Goal: Transaction & Acquisition: Purchase product/service

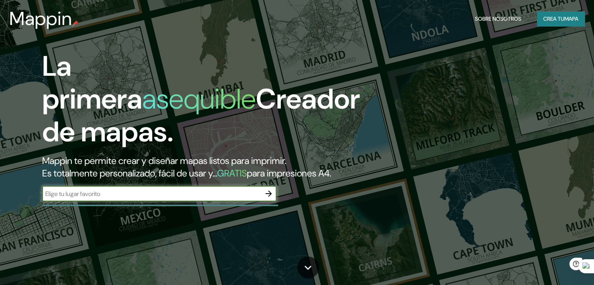
click at [264, 160] on font "Mappin te permite crear y diseñar mapas listos para imprimir." at bounding box center [164, 161] width 244 height 12
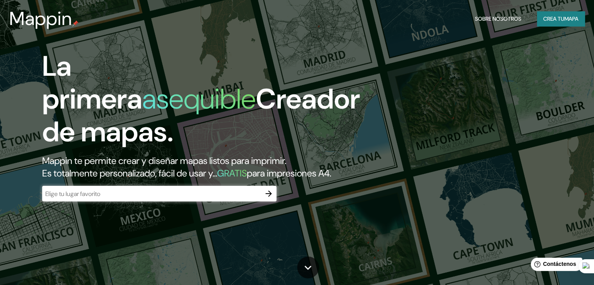
click at [252, 198] on input "text" at bounding box center [151, 193] width 219 height 9
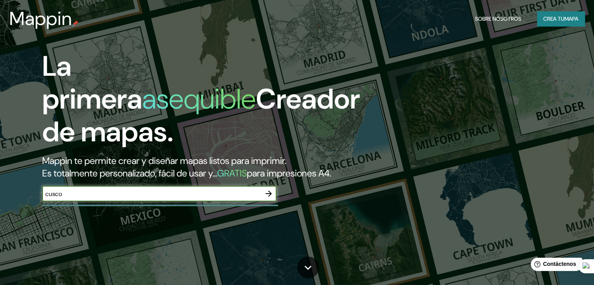
type input "cusco"
click at [271, 198] on icon "button" at bounding box center [268, 193] width 9 height 9
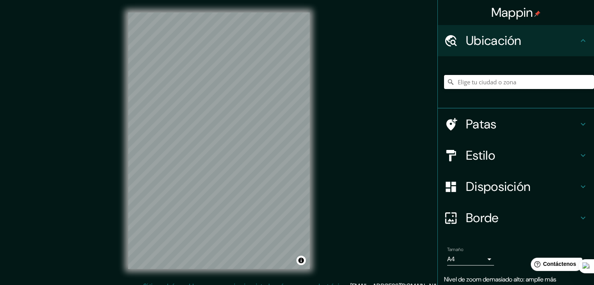
click at [496, 81] on input "Elige tu ciudad o zona" at bounding box center [519, 82] width 150 height 14
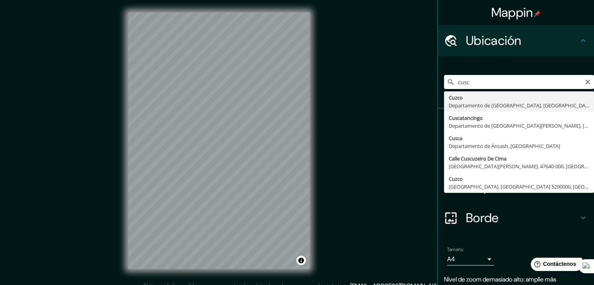
type input "Cusco, [GEOGRAPHIC_DATA], [GEOGRAPHIC_DATA]"
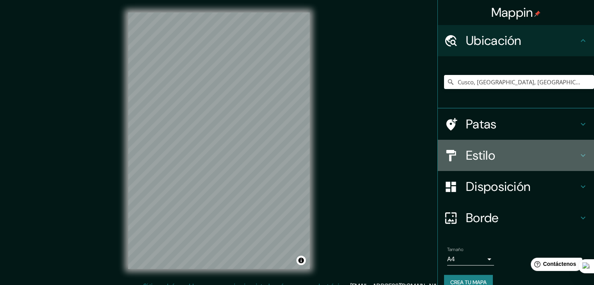
click at [570, 157] on h4 "Estilo" at bounding box center [522, 156] width 112 height 16
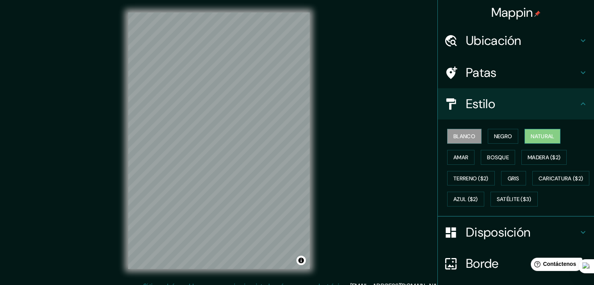
click at [535, 135] on font "Natural" at bounding box center [542, 136] width 23 height 7
click at [506, 139] on font "Negro" at bounding box center [503, 136] width 18 height 7
click at [464, 135] on font "Blanco" at bounding box center [464, 136] width 22 height 7
click at [464, 159] on button "Amar" at bounding box center [460, 157] width 27 height 15
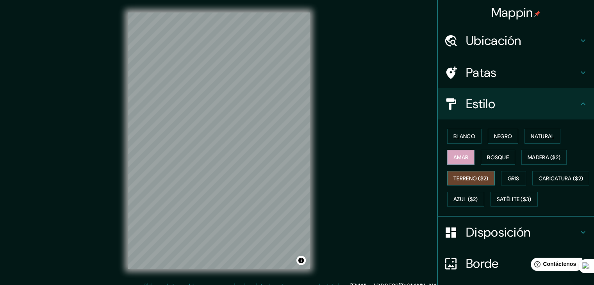
click at [467, 176] on font "Terreno ($2)" at bounding box center [470, 178] width 35 height 7
click at [538, 182] on font "Caricatura ($2)" at bounding box center [560, 178] width 45 height 7
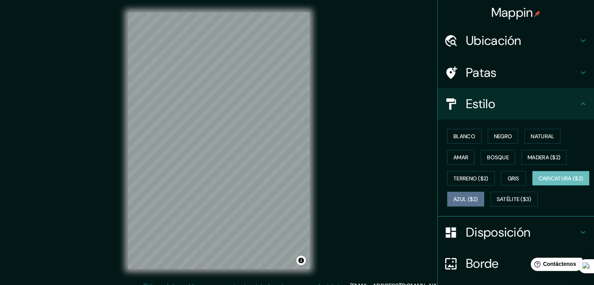
click at [478, 200] on font "Azul ($2)" at bounding box center [465, 199] width 25 height 7
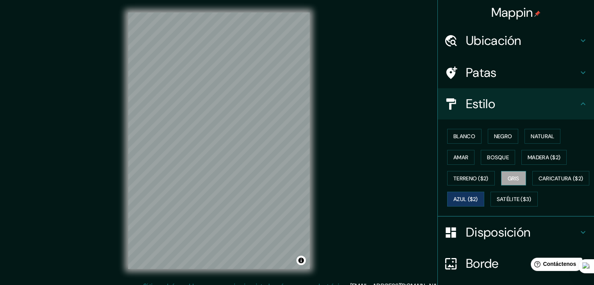
click at [508, 173] on font "Gris" at bounding box center [514, 178] width 12 height 10
click at [497, 203] on font "Satélite ($3)" at bounding box center [514, 199] width 35 height 7
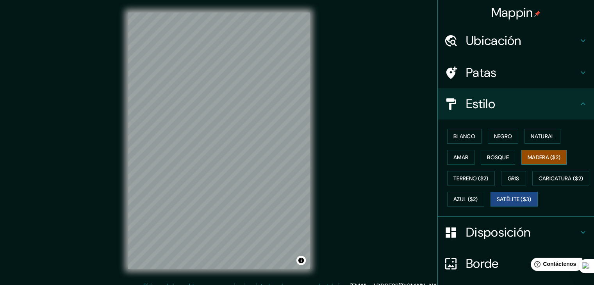
click at [545, 159] on font "Madera ($2)" at bounding box center [544, 157] width 33 height 7
click at [465, 136] on font "Blanco" at bounding box center [464, 136] width 22 height 7
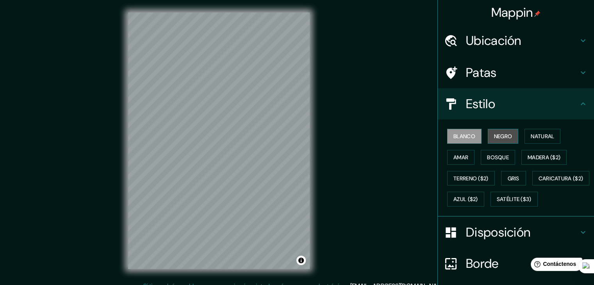
click at [499, 137] on font "Negro" at bounding box center [503, 136] width 18 height 7
click at [469, 133] on font "Blanco" at bounding box center [464, 136] width 22 height 7
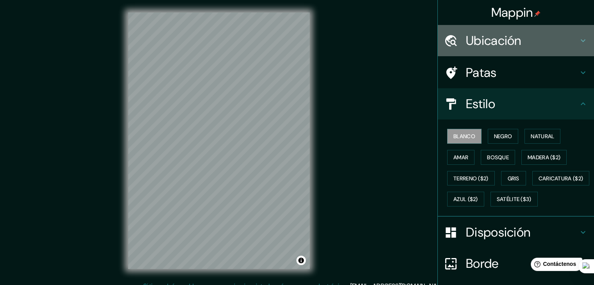
click at [560, 44] on h4 "Ubicación" at bounding box center [522, 41] width 112 height 16
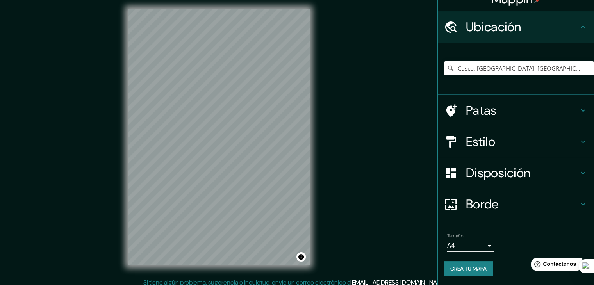
scroll to position [9, 0]
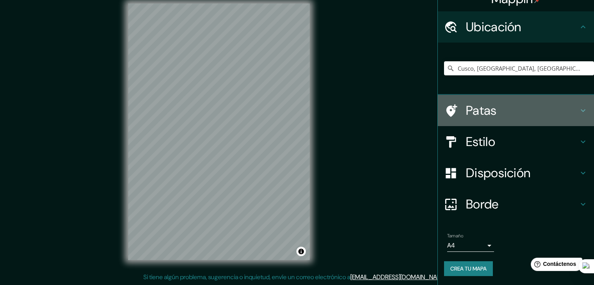
click at [568, 101] on div "Patas" at bounding box center [516, 110] width 156 height 31
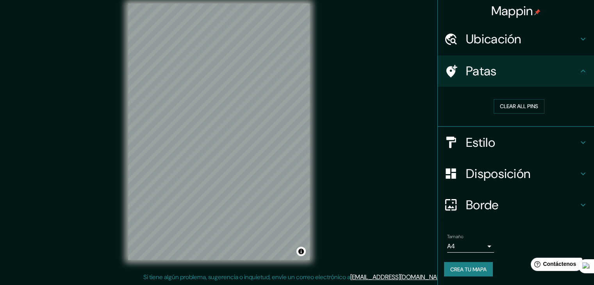
scroll to position [2, 0]
click at [581, 139] on div "Estilo" at bounding box center [516, 142] width 156 height 31
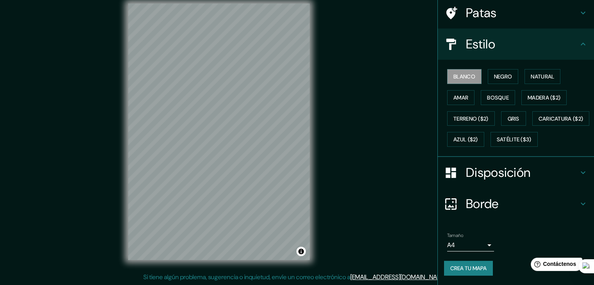
scroll to position [79, 0]
click at [488, 94] on font "Bosque" at bounding box center [498, 97] width 22 height 7
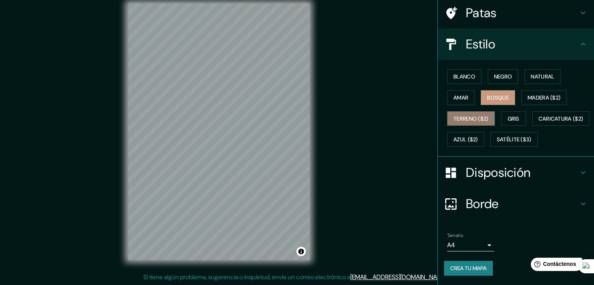
click at [479, 115] on font "Terreno ($2)" at bounding box center [470, 118] width 35 height 7
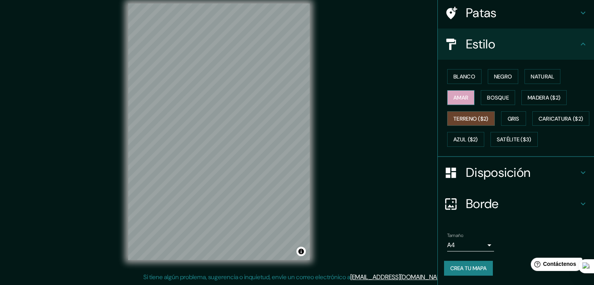
click at [461, 93] on font "Amar" at bounding box center [460, 98] width 15 height 10
click at [469, 73] on font "Blanco" at bounding box center [464, 76] width 22 height 7
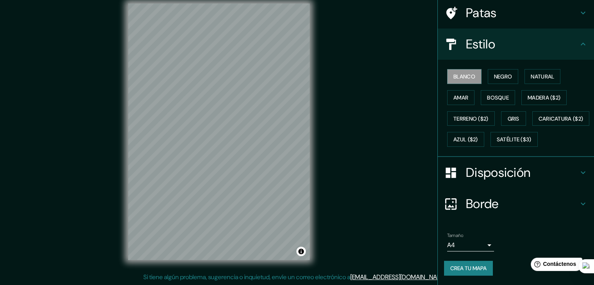
click at [561, 172] on h4 "Disposición" at bounding box center [522, 173] width 112 height 16
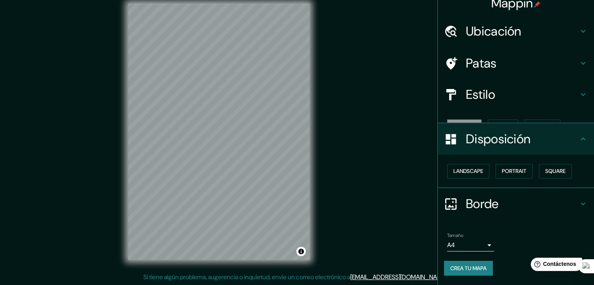
scroll to position [0, 0]
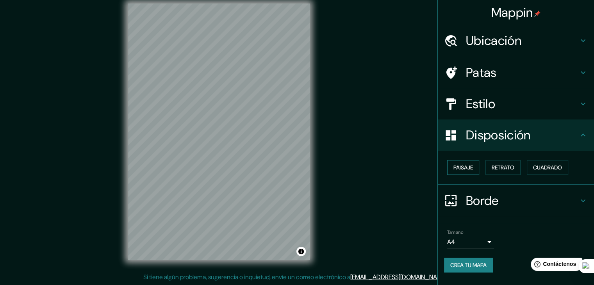
click at [467, 162] on font "Paisaje" at bounding box center [463, 167] width 20 height 10
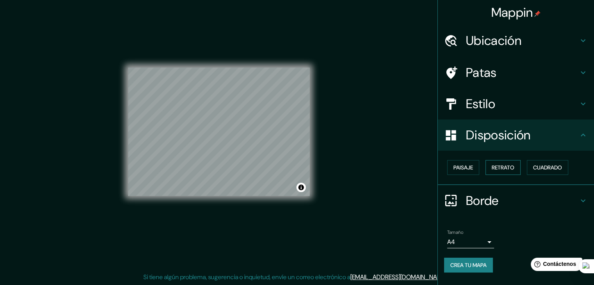
click at [496, 167] on font "Retrato" at bounding box center [503, 167] width 23 height 7
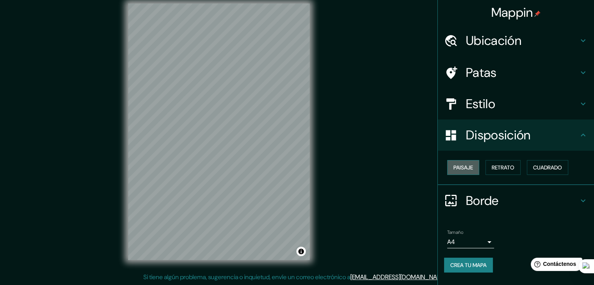
click at [474, 167] on button "Paisaje" at bounding box center [463, 167] width 32 height 15
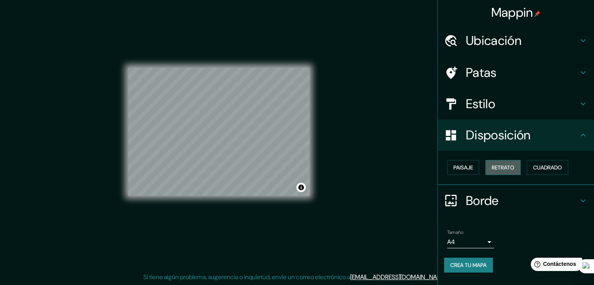
click at [500, 168] on font "Retrato" at bounding box center [503, 167] width 23 height 7
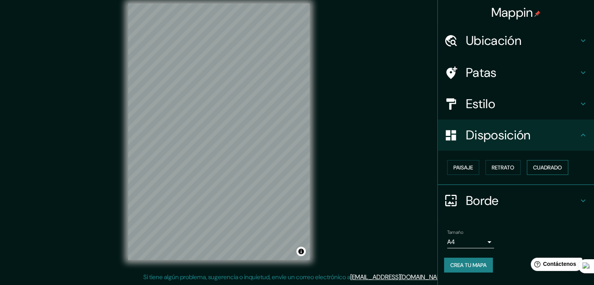
click at [538, 168] on font "Cuadrado" at bounding box center [547, 167] width 29 height 7
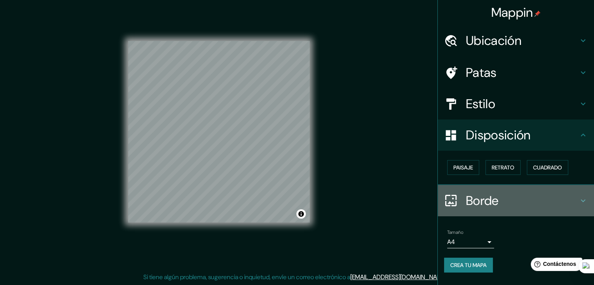
click at [531, 204] on h4 "Borde" at bounding box center [522, 201] width 112 height 16
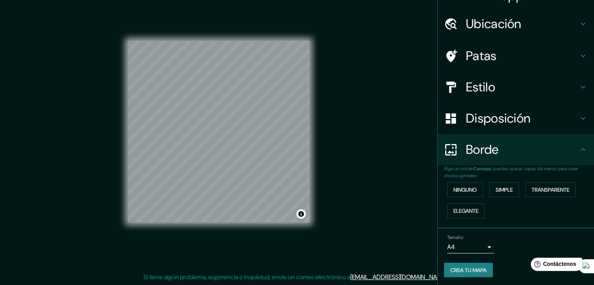
scroll to position [18, 0]
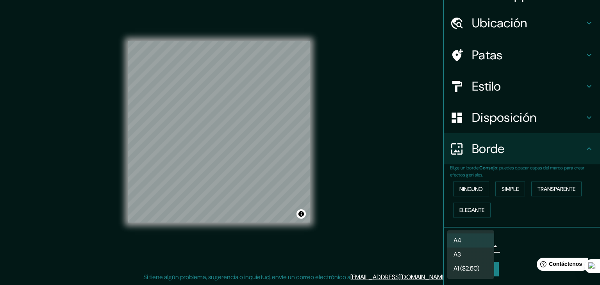
click at [483, 242] on body "Mappin Ubicación Cusco, [GEOGRAPHIC_DATA], [GEOGRAPHIC_DATA] Patas Estilo Dispo…" at bounding box center [300, 133] width 600 height 285
click at [476, 242] on li "A4" at bounding box center [470, 240] width 47 height 14
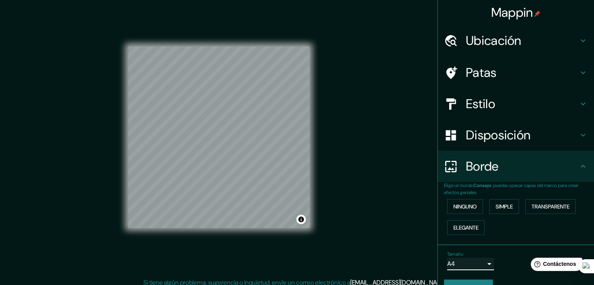
scroll to position [9, 0]
